Goal: Information Seeking & Learning: Learn about a topic

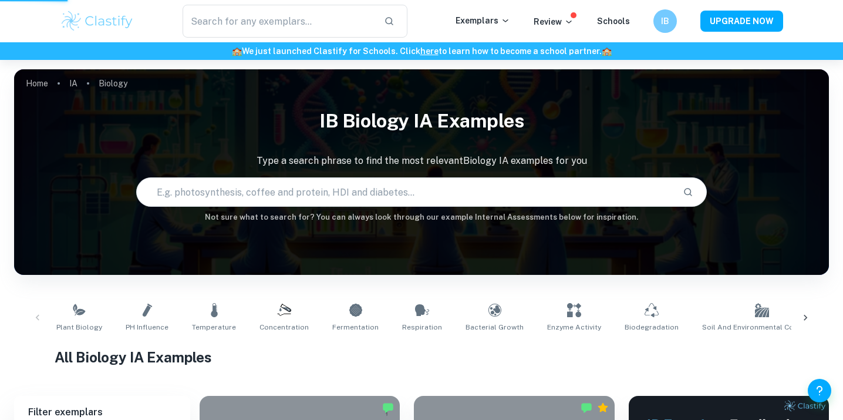
scroll to position [275, 0]
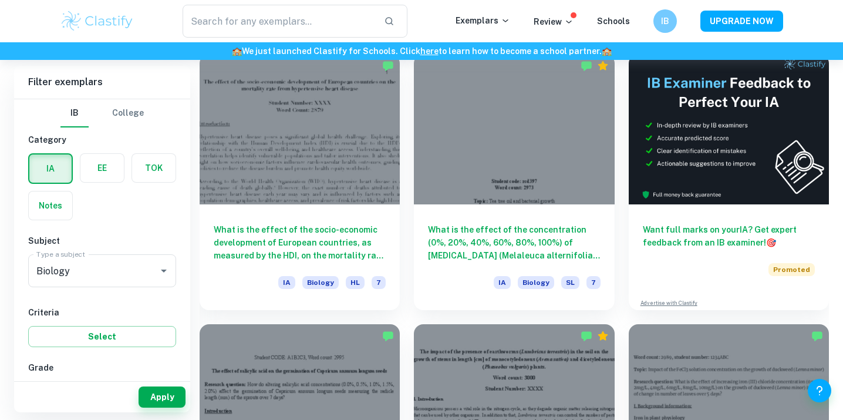
scroll to position [325, 0]
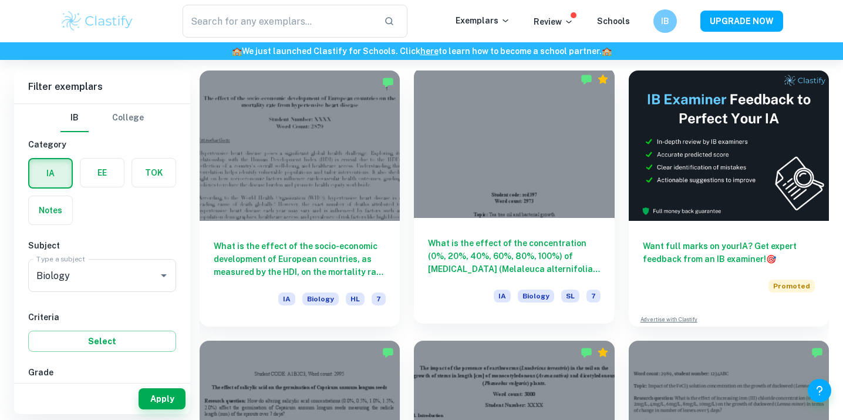
click at [532, 248] on h6 "What is the effect of the concentration (0%, 20%, 40%, 60%, 80%, 100%) of [MEDI…" at bounding box center [514, 256] width 172 height 39
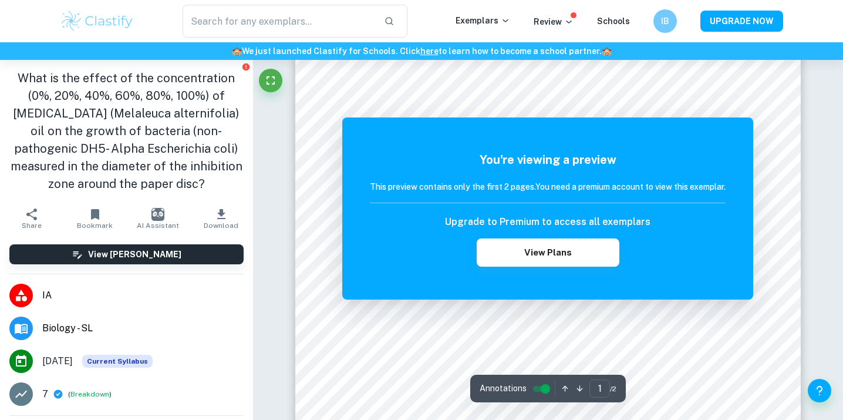
scroll to position [184, 0]
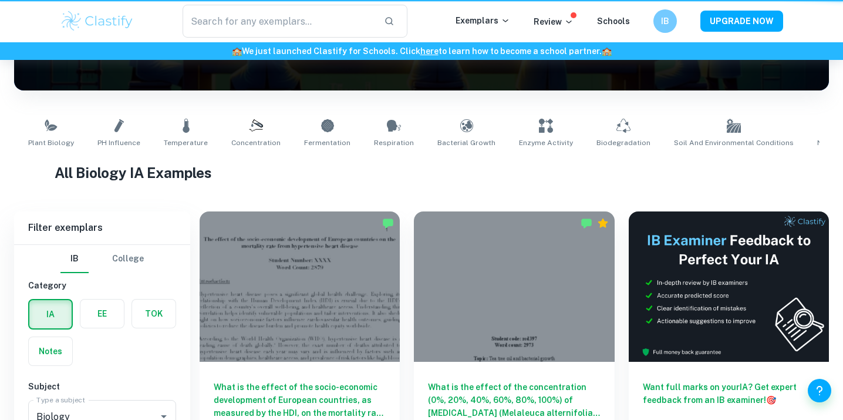
scroll to position [325, 0]
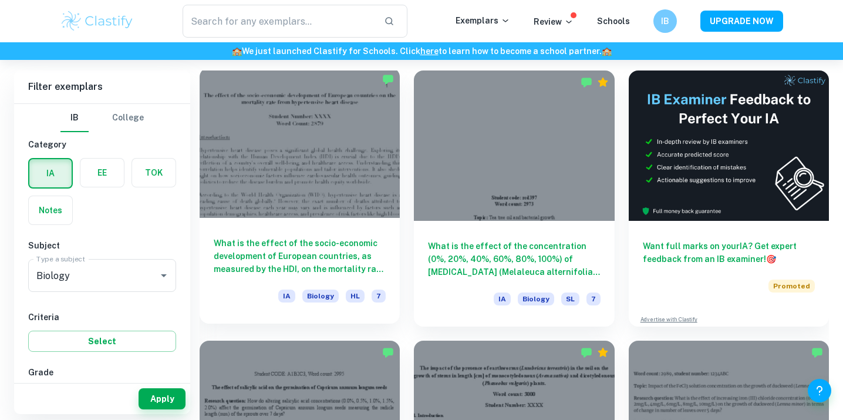
click at [268, 257] on h6 "What is the effect of the socio-economic development of European countries, as …" at bounding box center [300, 256] width 172 height 39
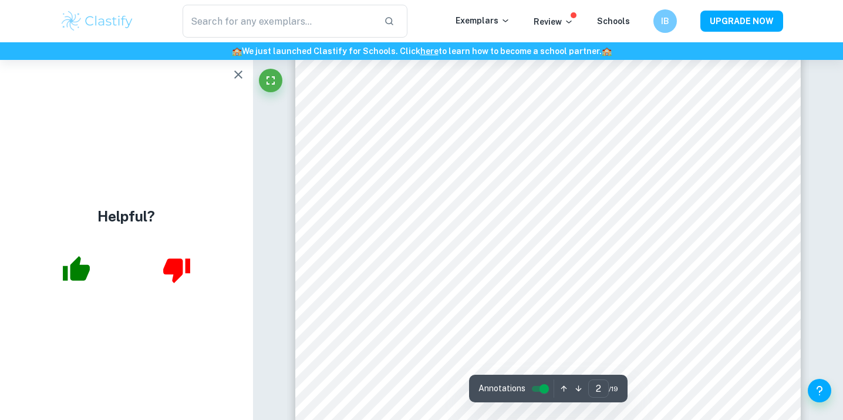
scroll to position [678, 0]
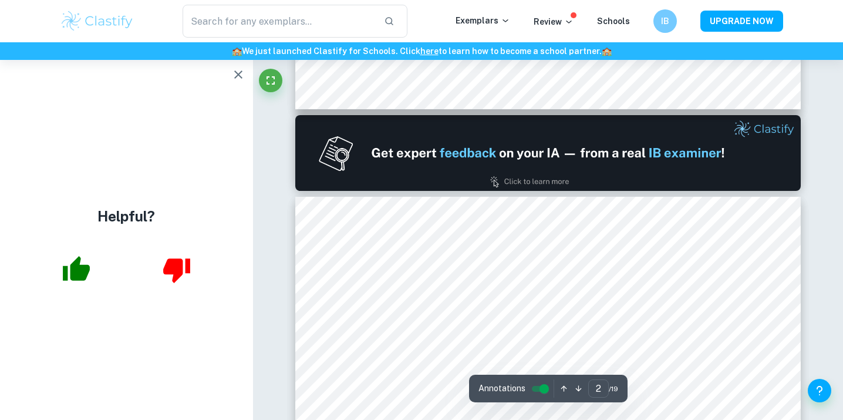
type input "1"
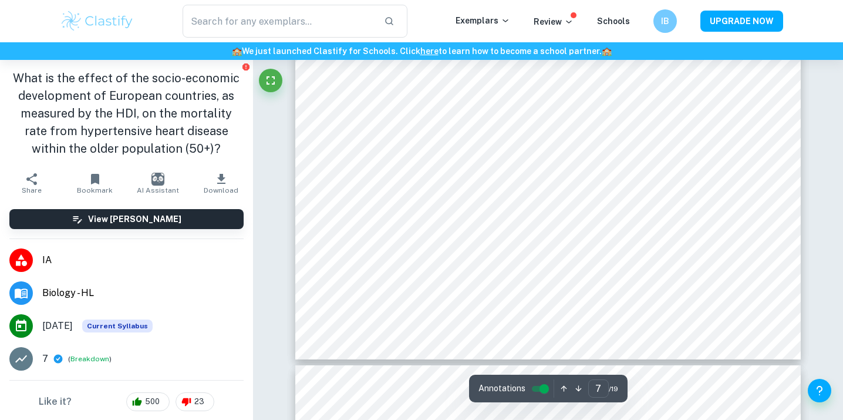
type input "8"
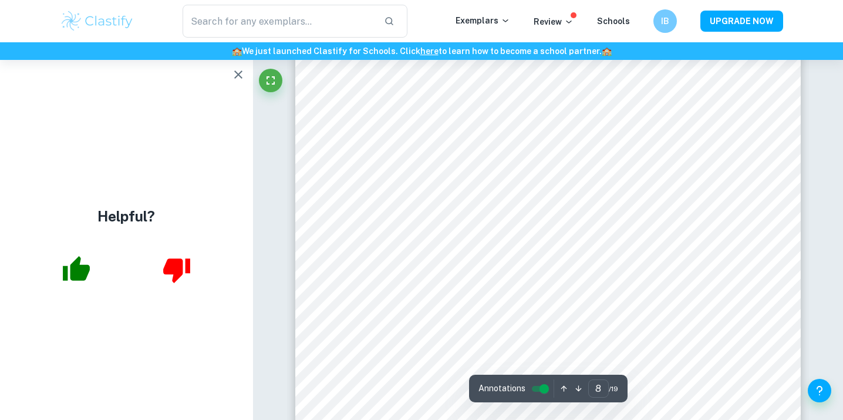
scroll to position [5395, 0]
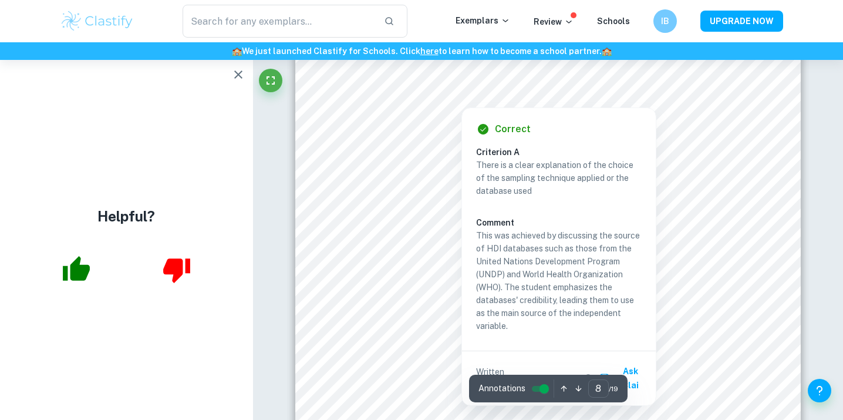
click at [717, 89] on div at bounding box center [549, 86] width 410 height 15
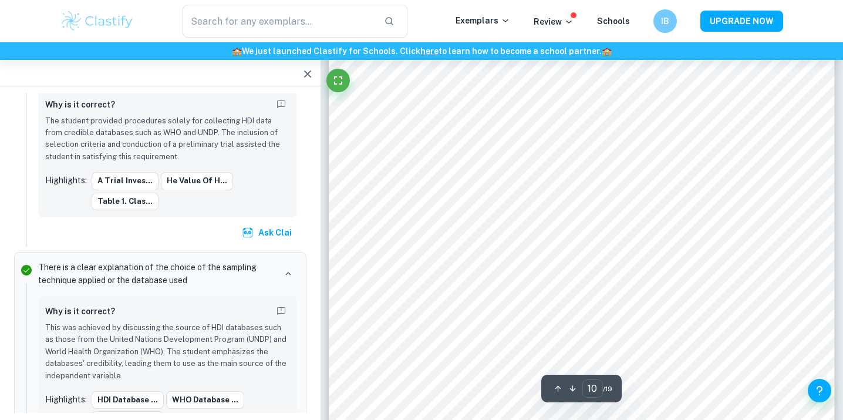
scroll to position [6295, 0]
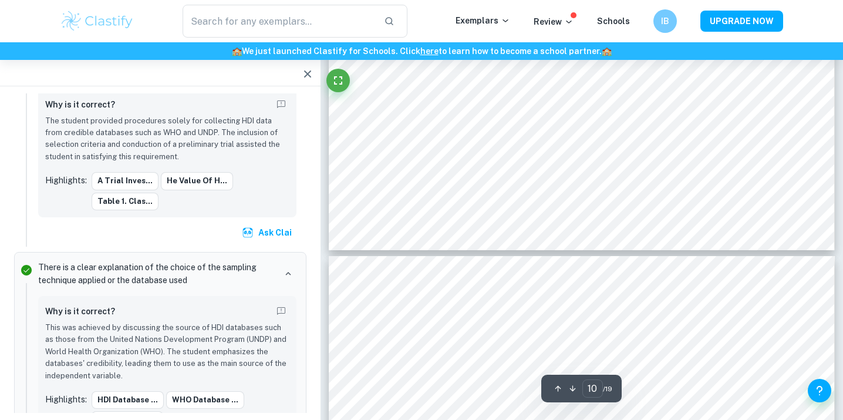
type input "9"
